Goal: Information Seeking & Learning: Learn about a topic

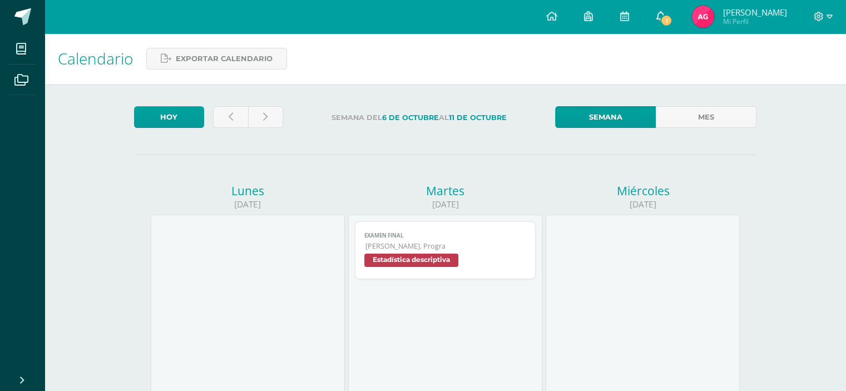
click at [646, 18] on link "1" at bounding box center [660, 16] width 36 height 33
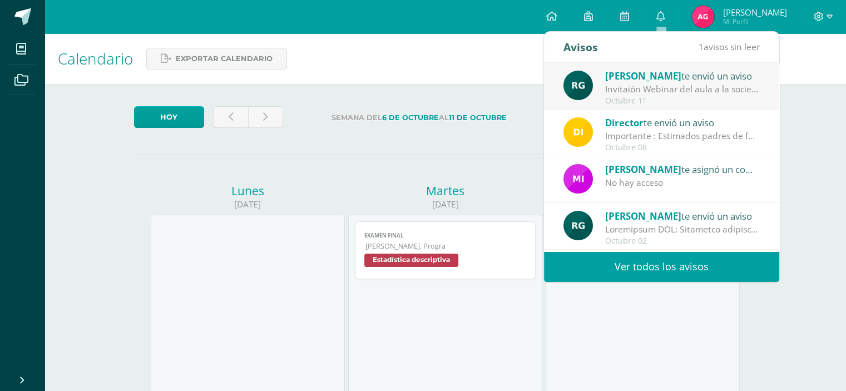
click at [654, 77] on span "[PERSON_NAME]" at bounding box center [643, 76] width 76 height 13
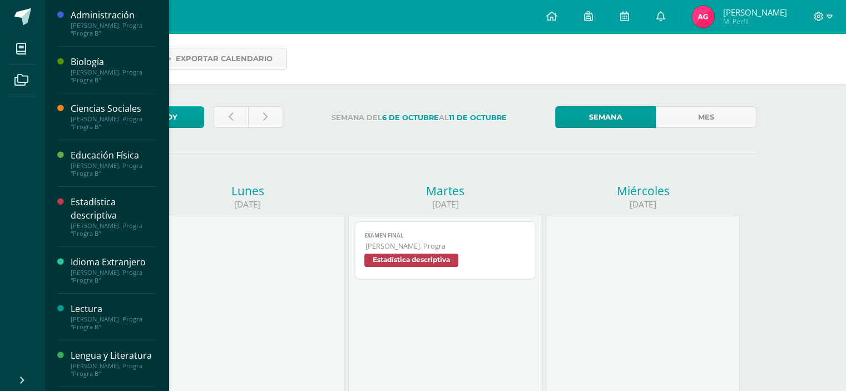
click at [75, 19] on div "Administración" at bounding box center [113, 15] width 85 height 13
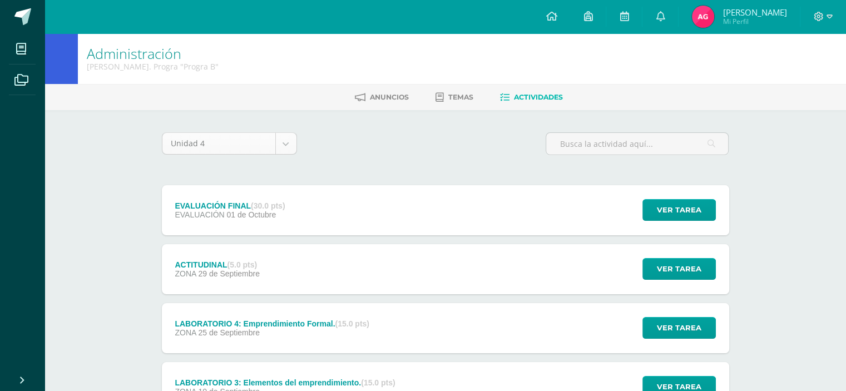
click at [294, 143] on body "Mis cursos Archivos Cerrar panel Administración [PERSON_NAME]. Progra "Progra B…" at bounding box center [423, 302] width 846 height 604
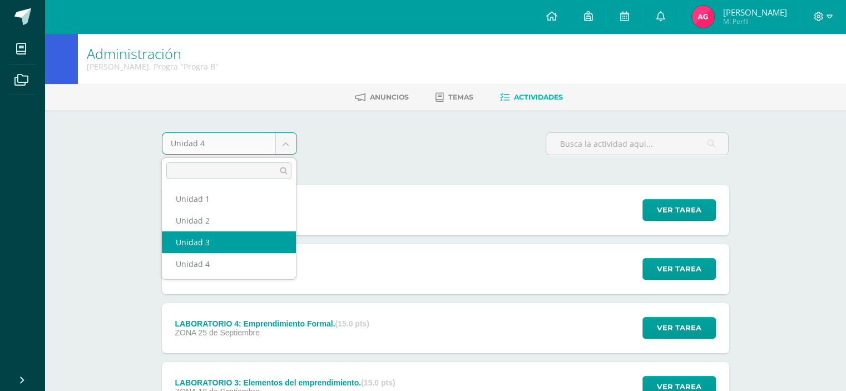
select select "Unidad 3"
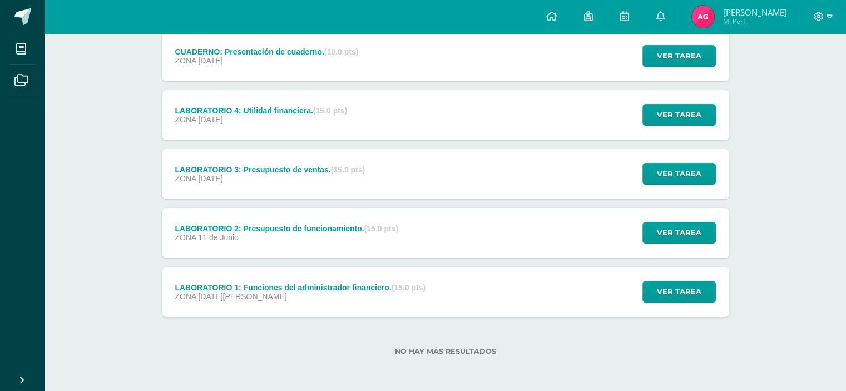
scroll to position [102, 0]
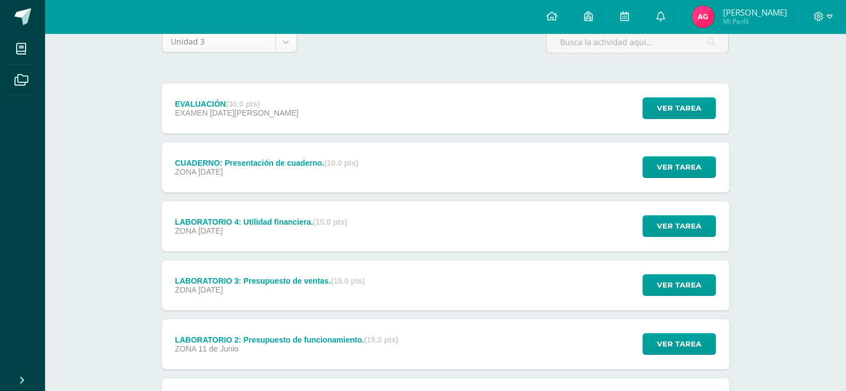
click at [273, 44] on body "Mis cursos Archivos Cerrar panel Administración Quinto Bach. Progra "Progra B" …" at bounding box center [423, 200] width 846 height 604
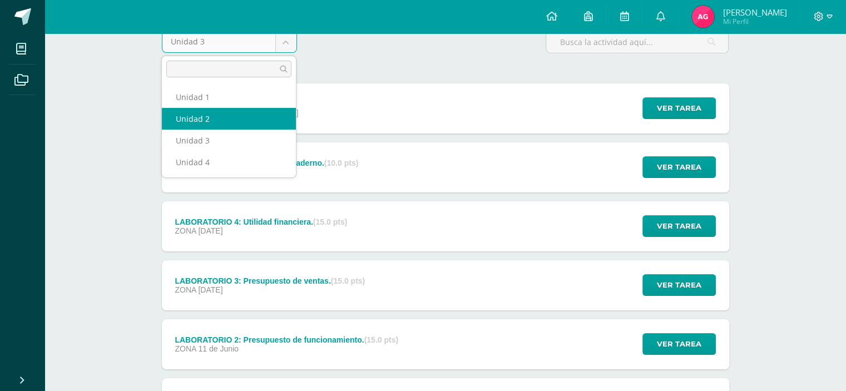
select select "Unidad 2"
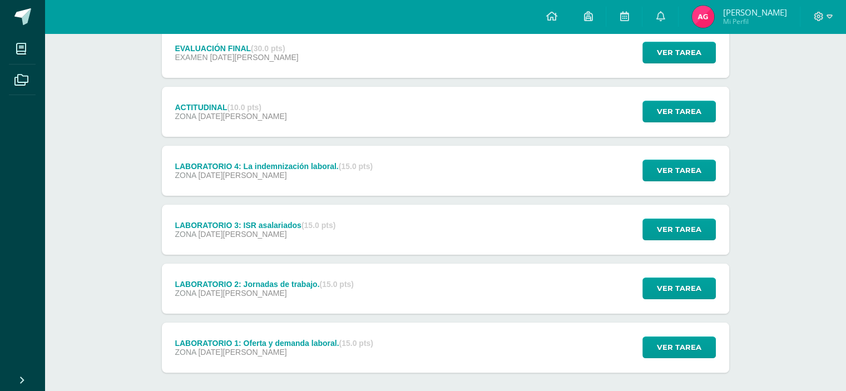
scroll to position [102, 0]
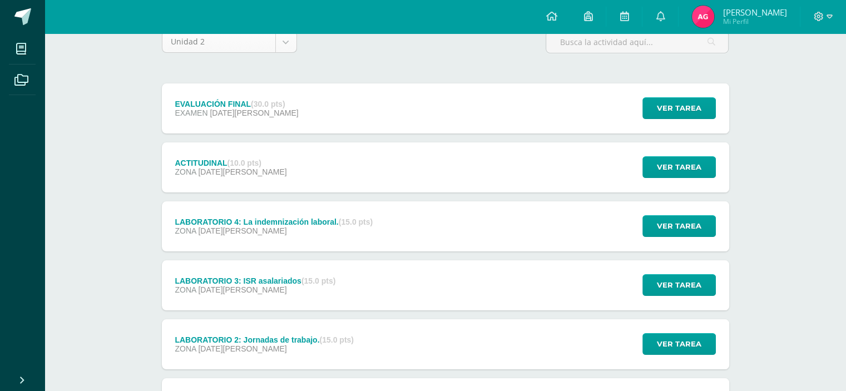
click at [284, 42] on body "Mis cursos Archivos Cerrar panel Administración Quinto Bach. Progra "Progra B" …" at bounding box center [423, 200] width 846 height 604
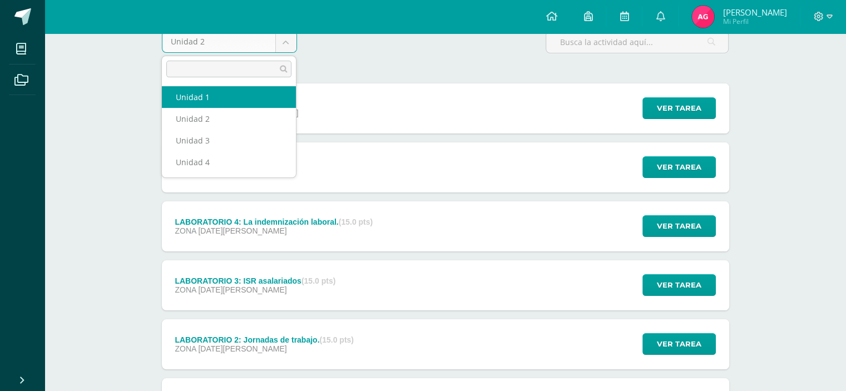
select select "Unidad 1"
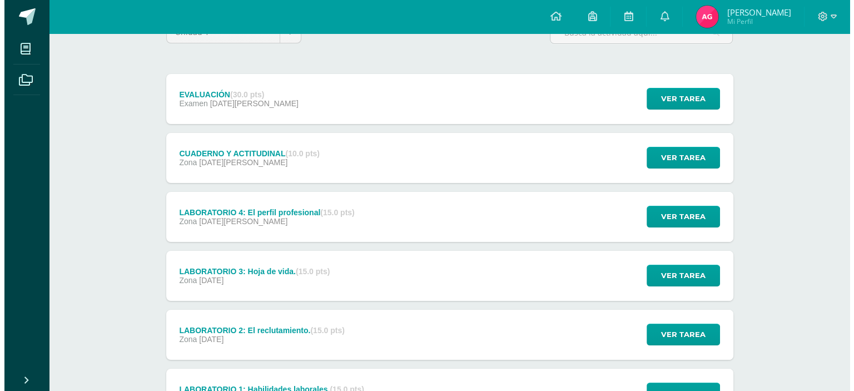
scroll to position [167, 0]
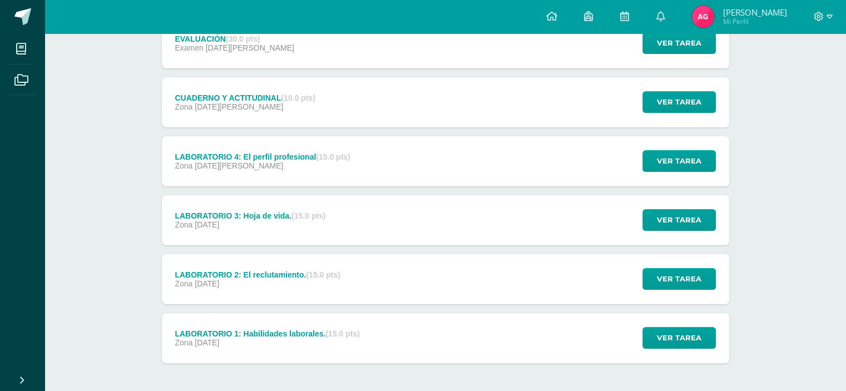
click at [270, 165] on div "Zona [DATE][PERSON_NAME]" at bounding box center [262, 165] width 175 height 9
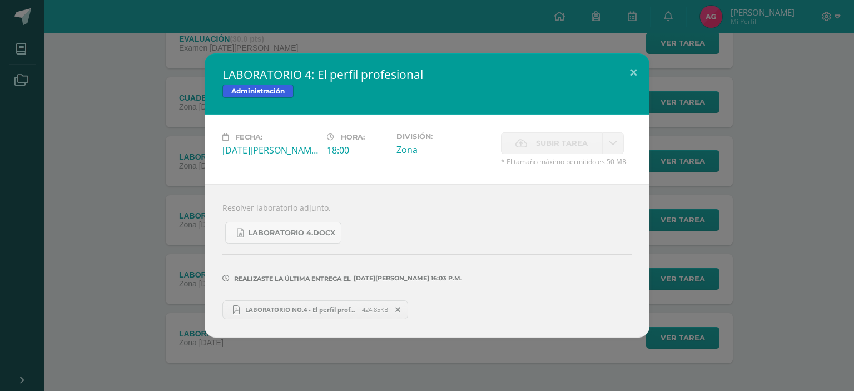
click at [314, 303] on link "LABORATORIO NO.4 - El perfil profesional.pdf 424.85KB" at bounding box center [315, 309] width 186 height 19
click at [324, 310] on span "LABORATORIO NO.4 - El perfil profesional.pdf" at bounding box center [301, 309] width 122 height 8
click at [369, 311] on span "424.85KB" at bounding box center [375, 309] width 26 height 8
